Goal: Information Seeking & Learning: Find specific fact

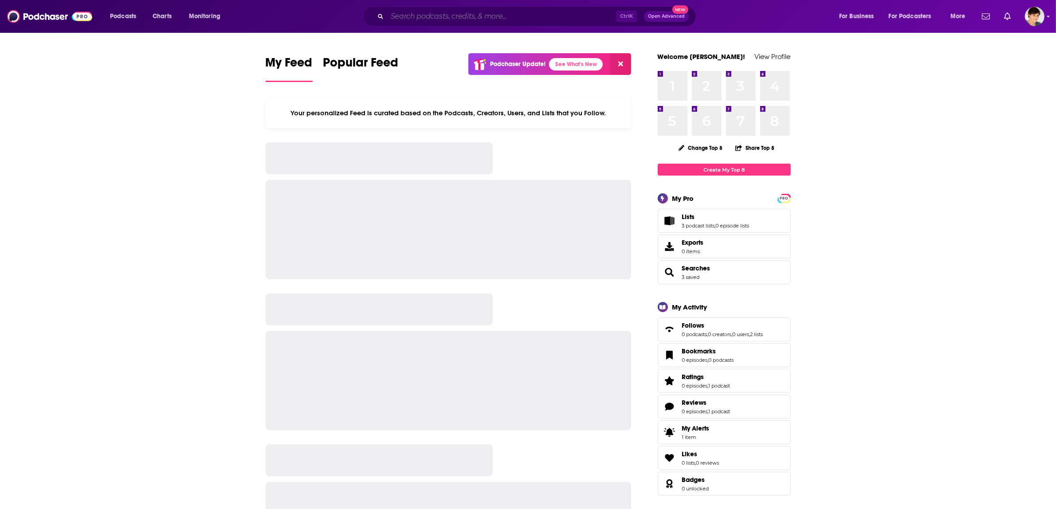
click at [437, 14] on input "Search podcasts, credits, & more..." at bounding box center [501, 16] width 229 height 14
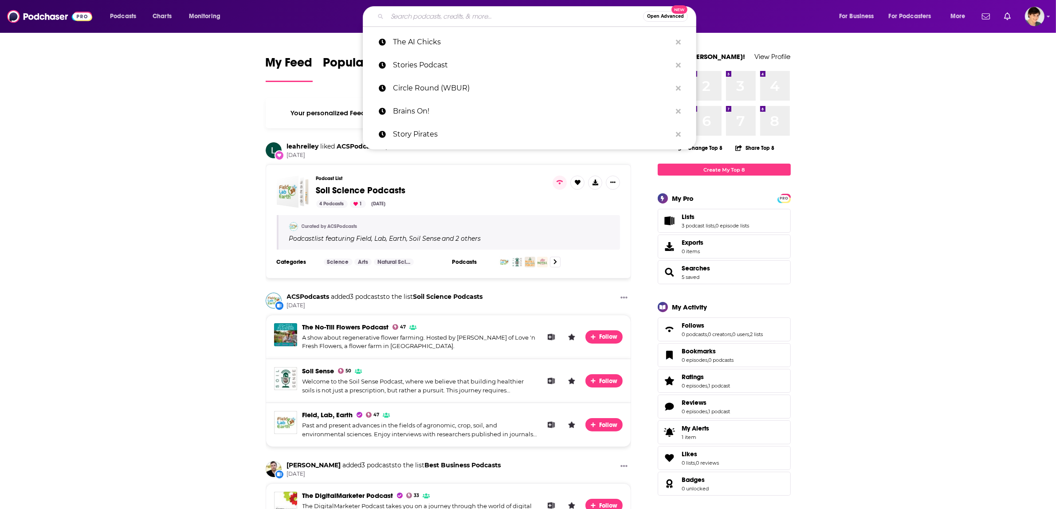
paste input "Pain 2 Possibilities"
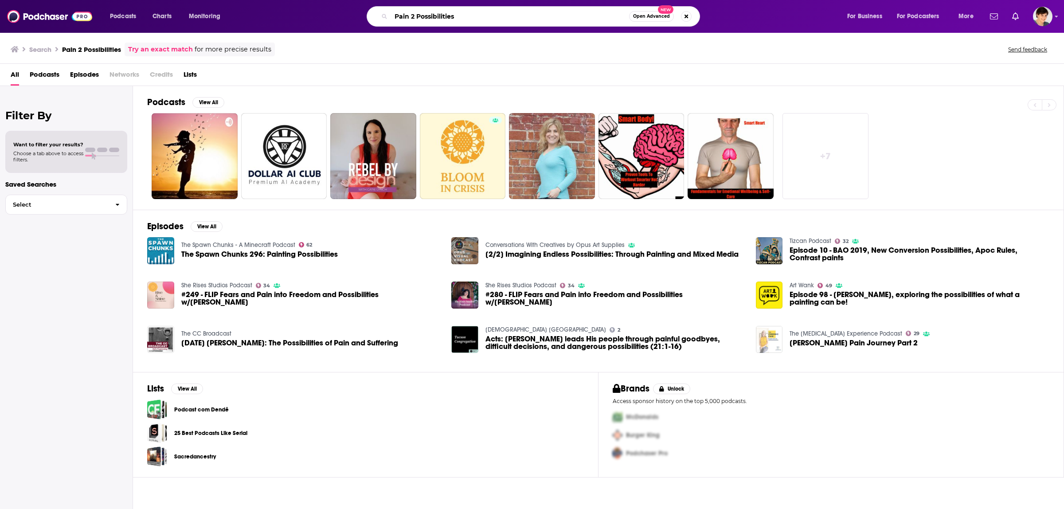
drag, startPoint x: 466, startPoint y: 14, endPoint x: 364, endPoint y: 9, distance: 101.2
click at [364, 9] on div "Pain 2 Possibilities Open Advanced New" at bounding box center [542, 16] width 592 height 20
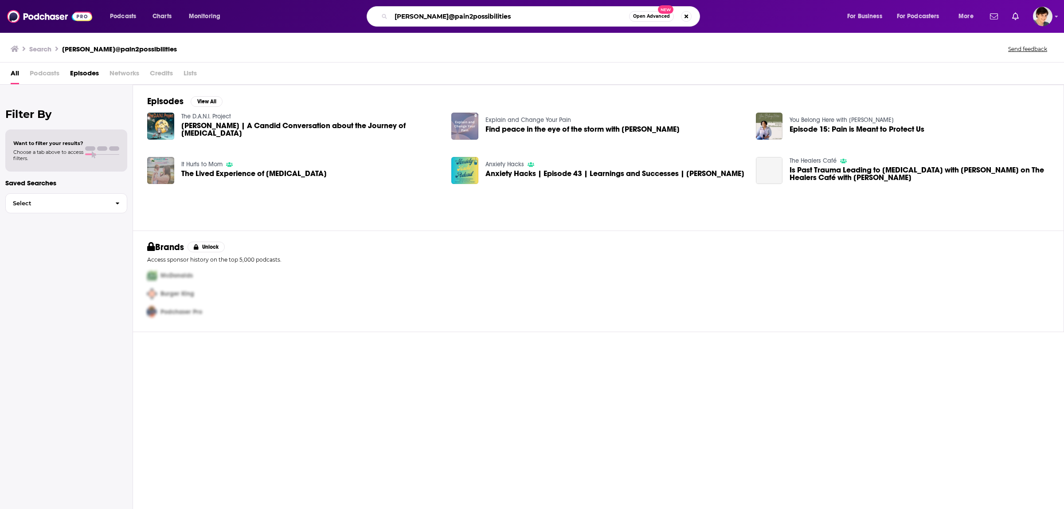
click at [513, 21] on input "[PERSON_NAME]@pain2possibilities" at bounding box center [510, 16] width 238 height 14
drag, startPoint x: 421, startPoint y: 17, endPoint x: 384, endPoint y: 14, distance: 37.3
click at [384, 14] on div "[PERSON_NAME][EMAIL_ADDRESS][DOMAIN_NAME] Open Advanced New" at bounding box center [533, 16] width 333 height 20
drag, startPoint x: 450, startPoint y: 16, endPoint x: 515, endPoint y: 19, distance: 64.8
click at [515, 19] on input "[DOMAIN_NAME]" at bounding box center [510, 16] width 238 height 14
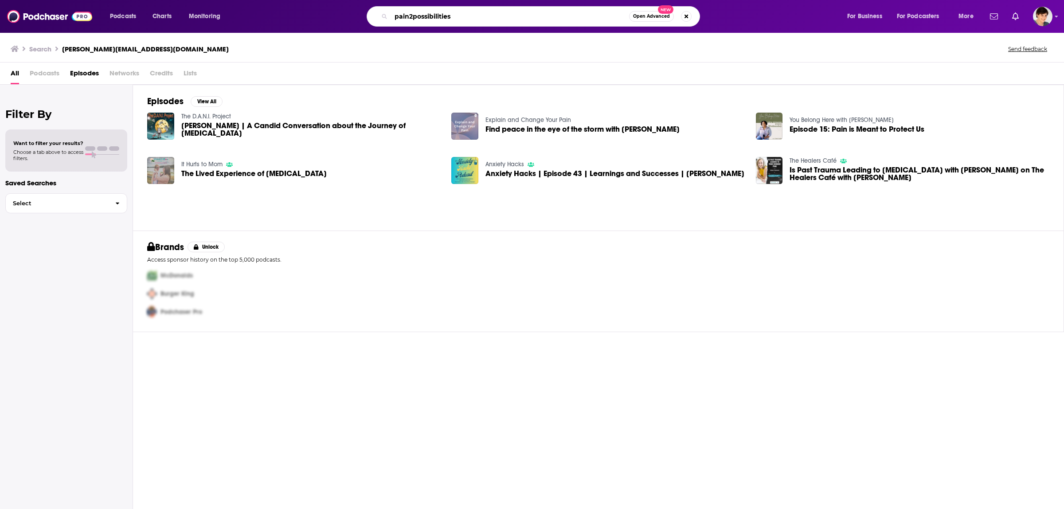
type input "pain2possibilities"
